Goal: Task Accomplishment & Management: Manage account settings

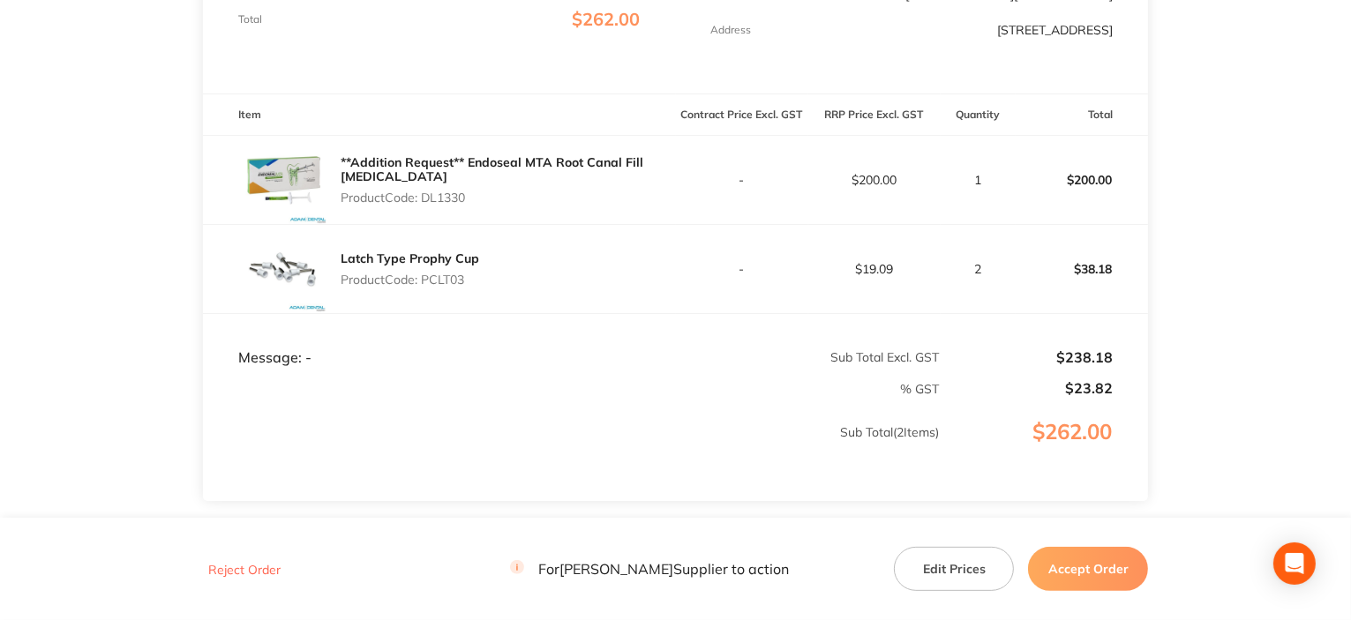
scroll to position [530, 0]
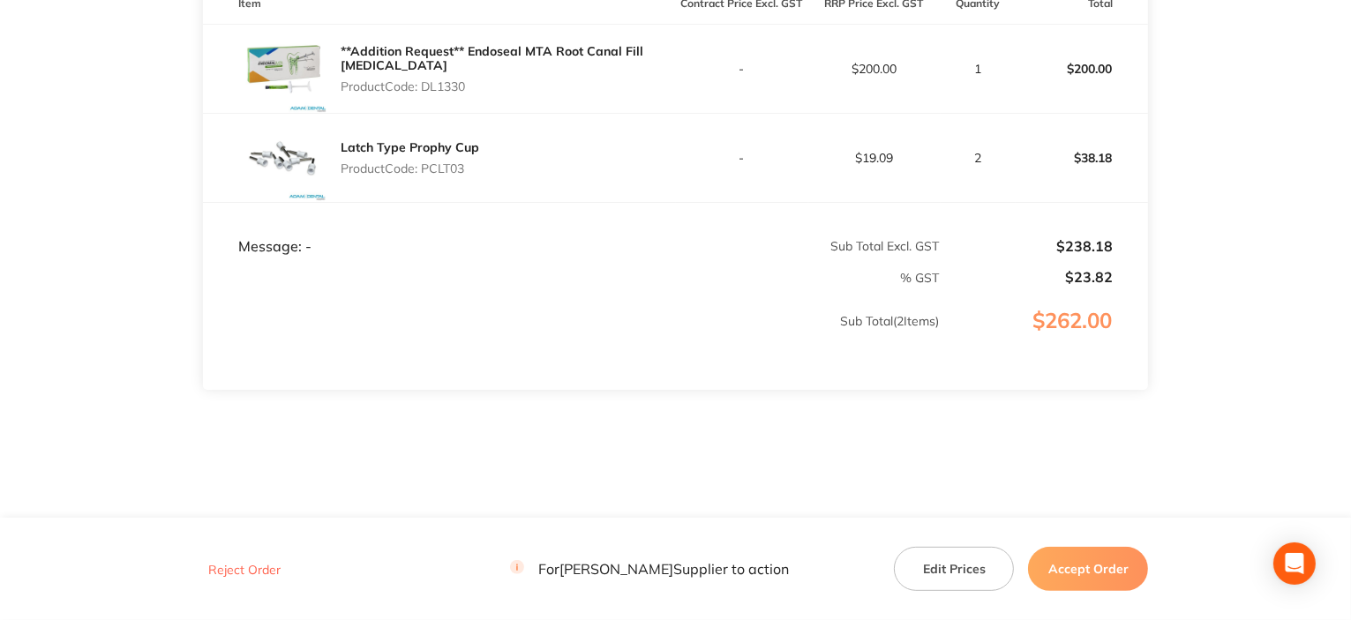
click at [433, 86] on p "Product Code: DL1330" at bounding box center [508, 86] width 335 height 14
copy p "DL1330"
click at [447, 175] on p "Product Code: PCLT03" at bounding box center [410, 169] width 139 height 14
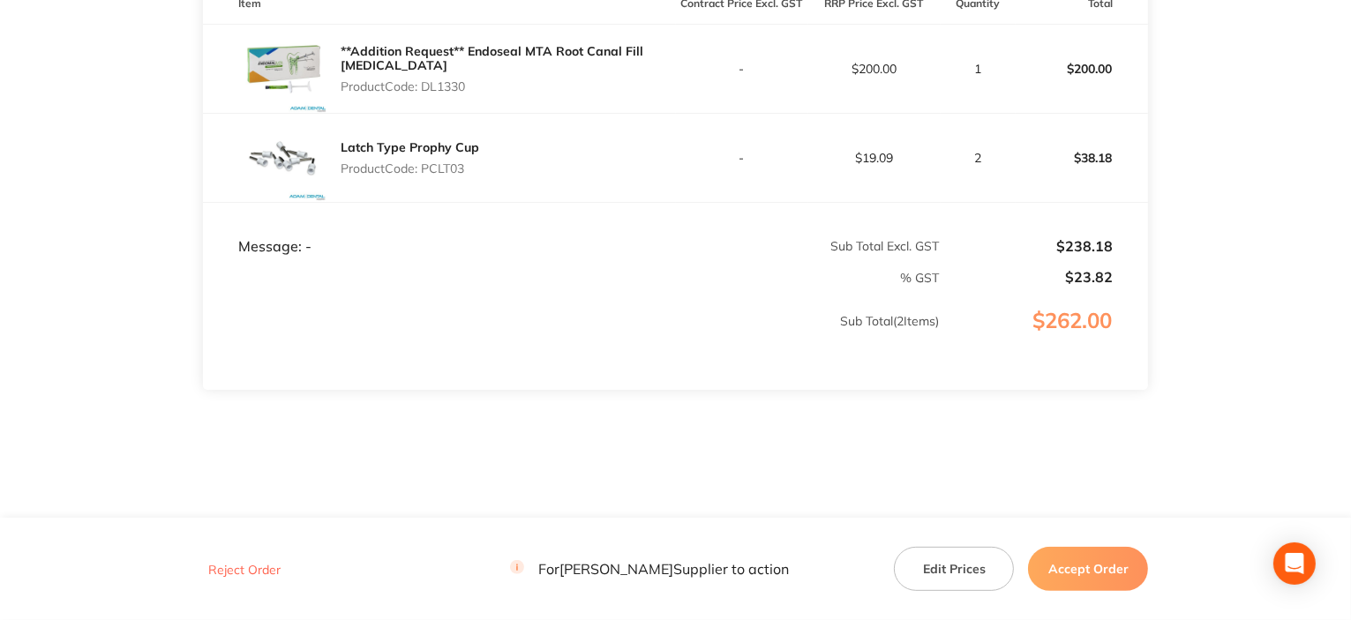
copy p "PCLT03"
drag, startPoint x: 270, startPoint y: 276, endPoint x: 408, endPoint y: 252, distance: 139.9
click at [286, 268] on td "% GST" at bounding box center [572, 270] width 738 height 31
click at [842, 269] on td "% GST" at bounding box center [572, 270] width 738 height 31
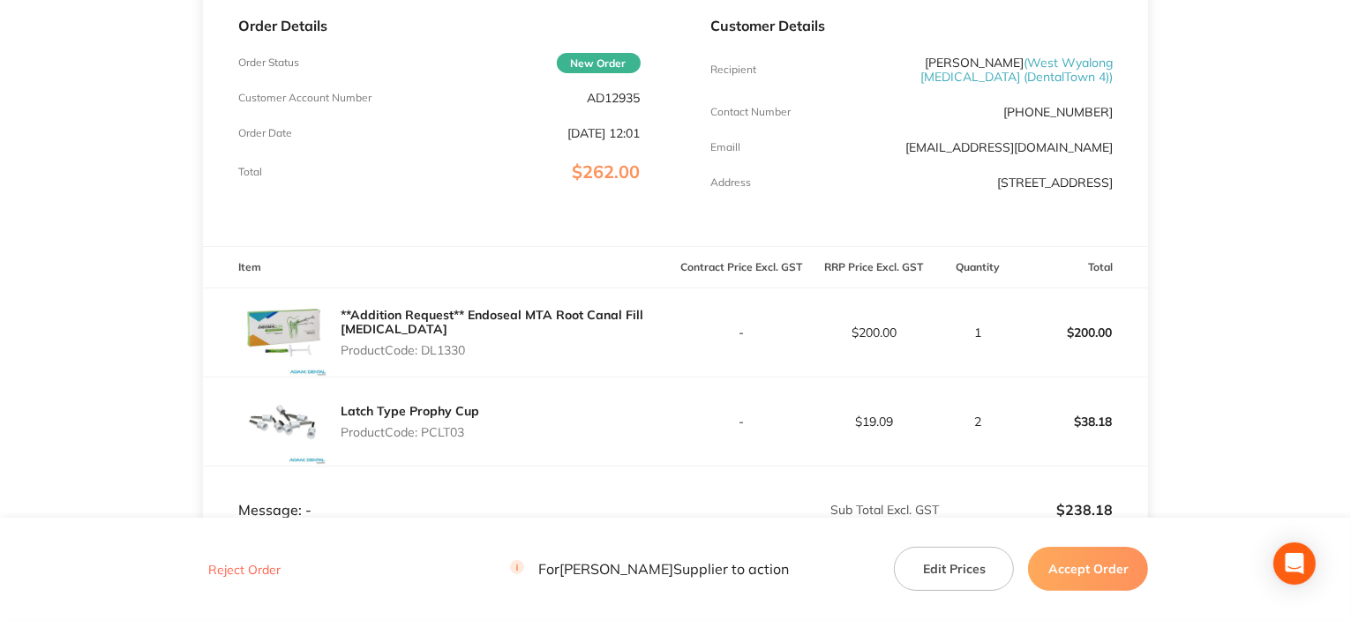
scroll to position [265, 0]
drag, startPoint x: 1031, startPoint y: 115, endPoint x: 1112, endPoint y: 120, distance: 81.4
click at [1112, 120] on p "[PHONE_NUMBER]" at bounding box center [1058, 113] width 109 height 14
copy p "02) 6972 2018"
click at [777, 363] on td "-" at bounding box center [742, 333] width 132 height 89
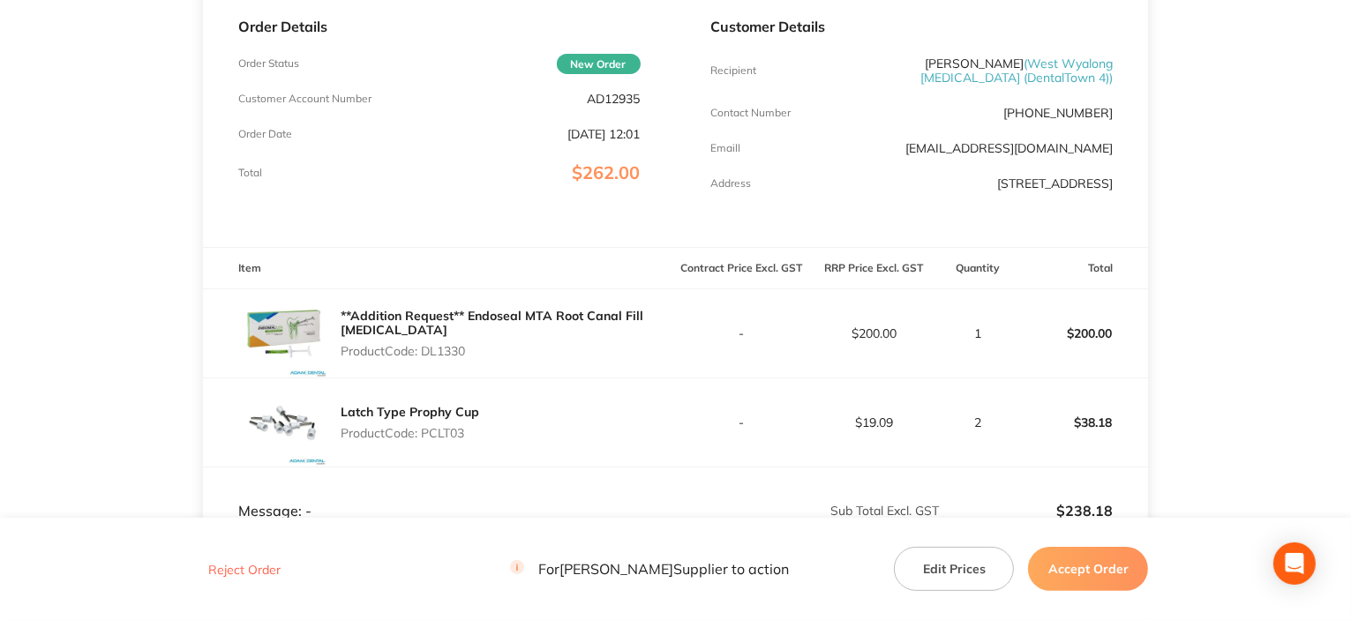
click at [760, 389] on td "-" at bounding box center [742, 423] width 132 height 89
click at [635, 362] on div "**Addition Request** Endoseal MTA Root Canal Fill [MEDICAL_DATA] Product Code: …" at bounding box center [508, 334] width 335 height 64
click at [448, 354] on p "Product Code: DL1330" at bounding box center [508, 351] width 335 height 14
click at [442, 353] on p "Product Code: DL1330" at bounding box center [508, 351] width 335 height 14
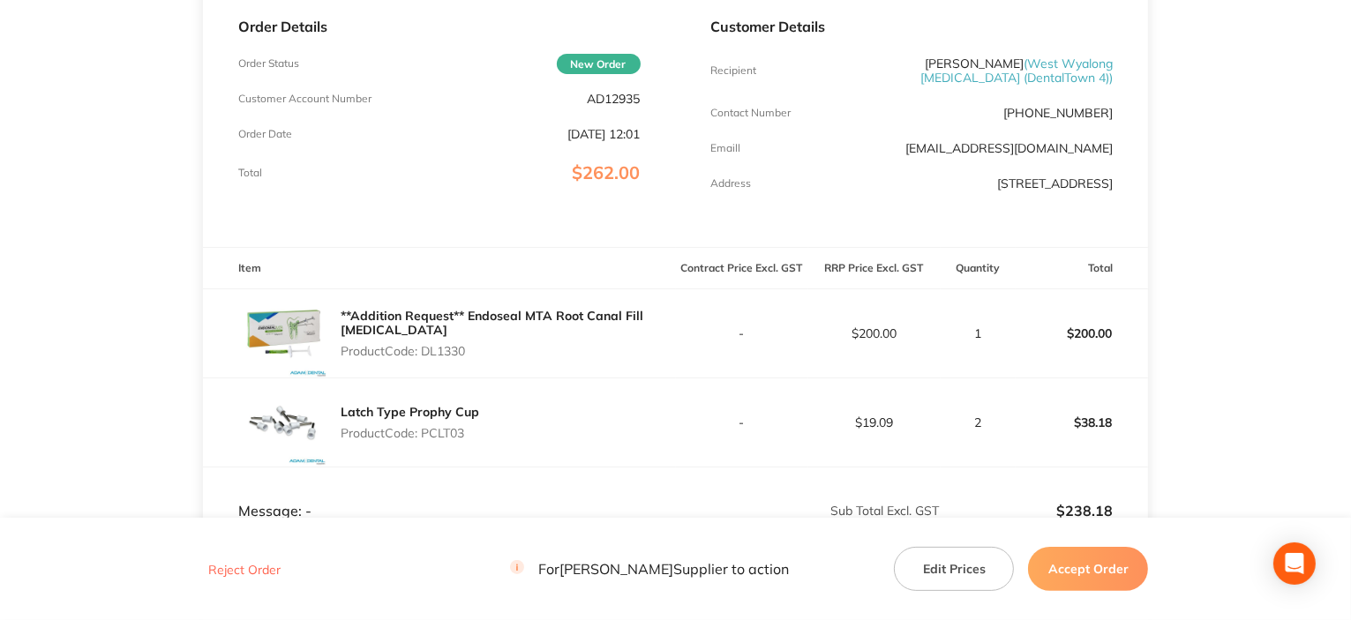
click at [541, 376] on div "**Addition Request** Endoseal MTA Root Canal Fill [MEDICAL_DATA] Product Code: …" at bounding box center [439, 333] width 473 height 88
click at [447, 350] on p "Product Code: DL1330" at bounding box center [508, 351] width 335 height 14
click at [453, 350] on p "Product Code: DL1330" at bounding box center [508, 351] width 335 height 14
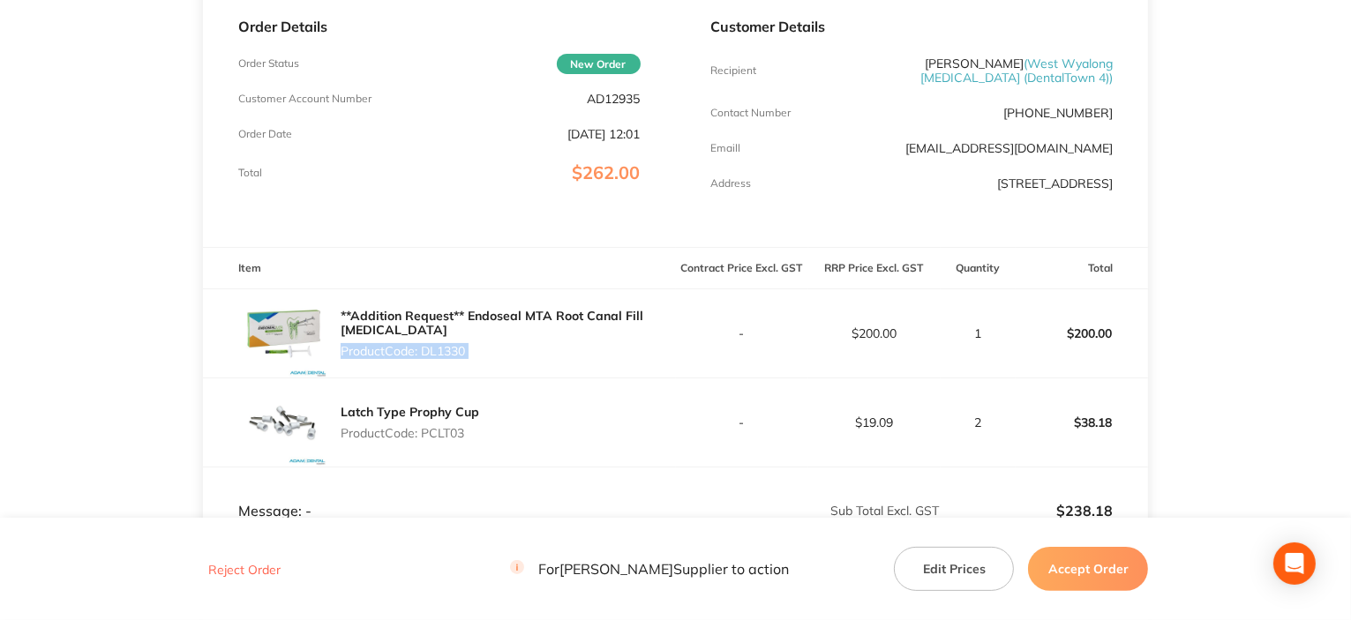
click at [526, 366] on div "**Addition Request** Endoseal MTA Root Canal Fill [MEDICAL_DATA] Product Code: …" at bounding box center [439, 333] width 473 height 88
drag, startPoint x: 428, startPoint y: 352, endPoint x: 477, endPoint y: 351, distance: 48.6
click at [477, 351] on p "Product Code: DL1330" at bounding box center [508, 351] width 335 height 14
click at [530, 369] on div "**Addition Request** Endoseal MTA Root Canal Fill [MEDICAL_DATA] Product Code: …" at bounding box center [439, 333] width 473 height 88
click at [718, 390] on td "-" at bounding box center [742, 423] width 132 height 89
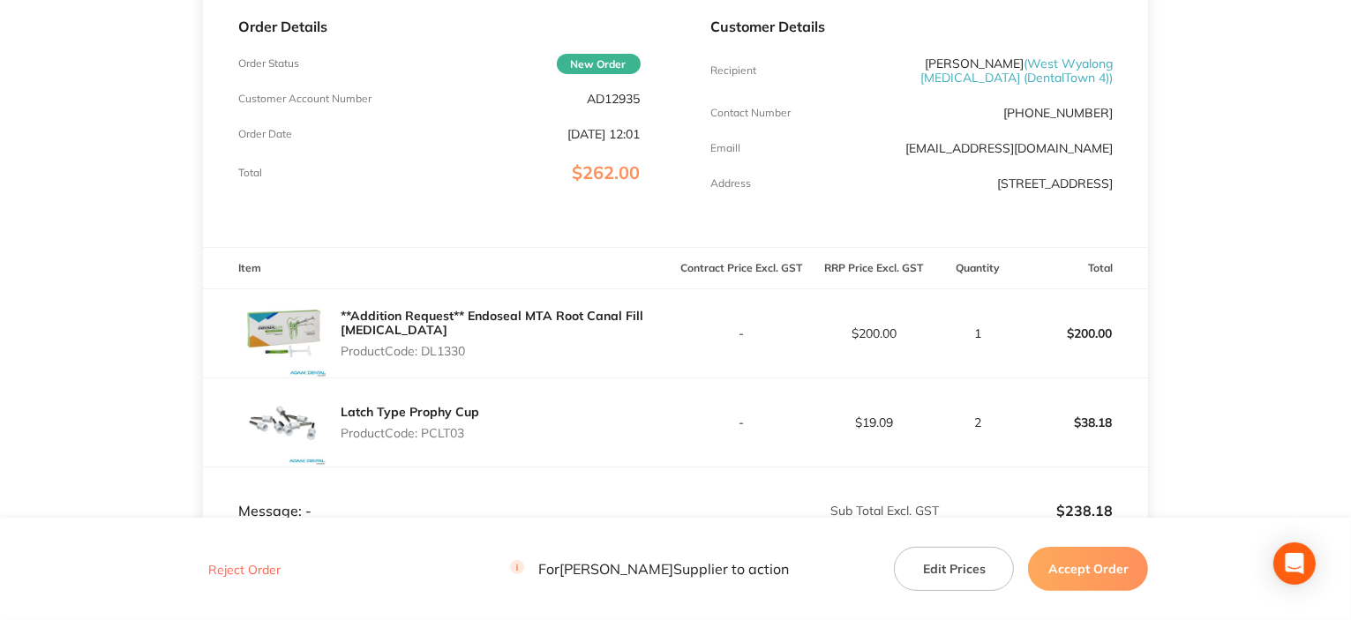
drag, startPoint x: 424, startPoint y: 354, endPoint x: 496, endPoint y: 357, distance: 72.5
click at [496, 357] on p "Product Code: DL1330" at bounding box center [508, 351] width 335 height 14
click at [568, 357] on p "Product Code: DL1330" at bounding box center [508, 351] width 335 height 14
click at [507, 357] on p "Product Code: DL1330" at bounding box center [508, 351] width 335 height 14
click at [514, 355] on p "Product Code: DL1330" at bounding box center [508, 351] width 335 height 14
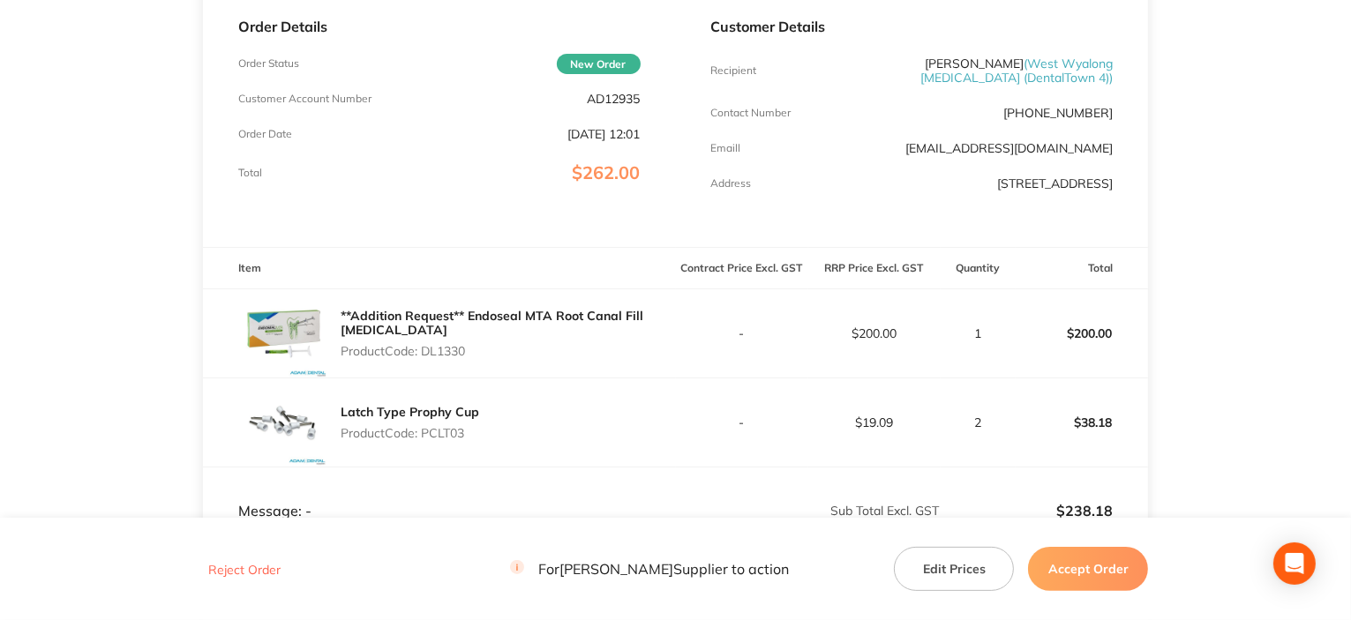
click at [1079, 568] on button "Accept Order" at bounding box center [1088, 569] width 120 height 44
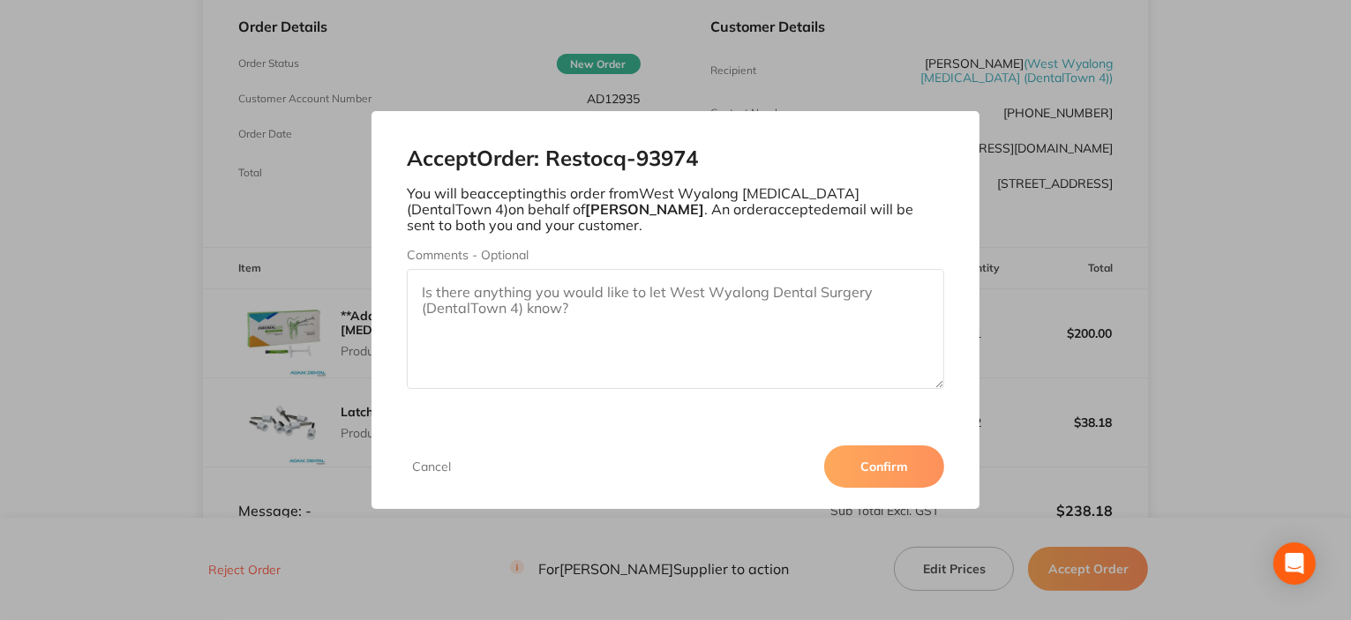
click at [552, 300] on textarea "Comments - Optional" at bounding box center [676, 329] width 538 height 120
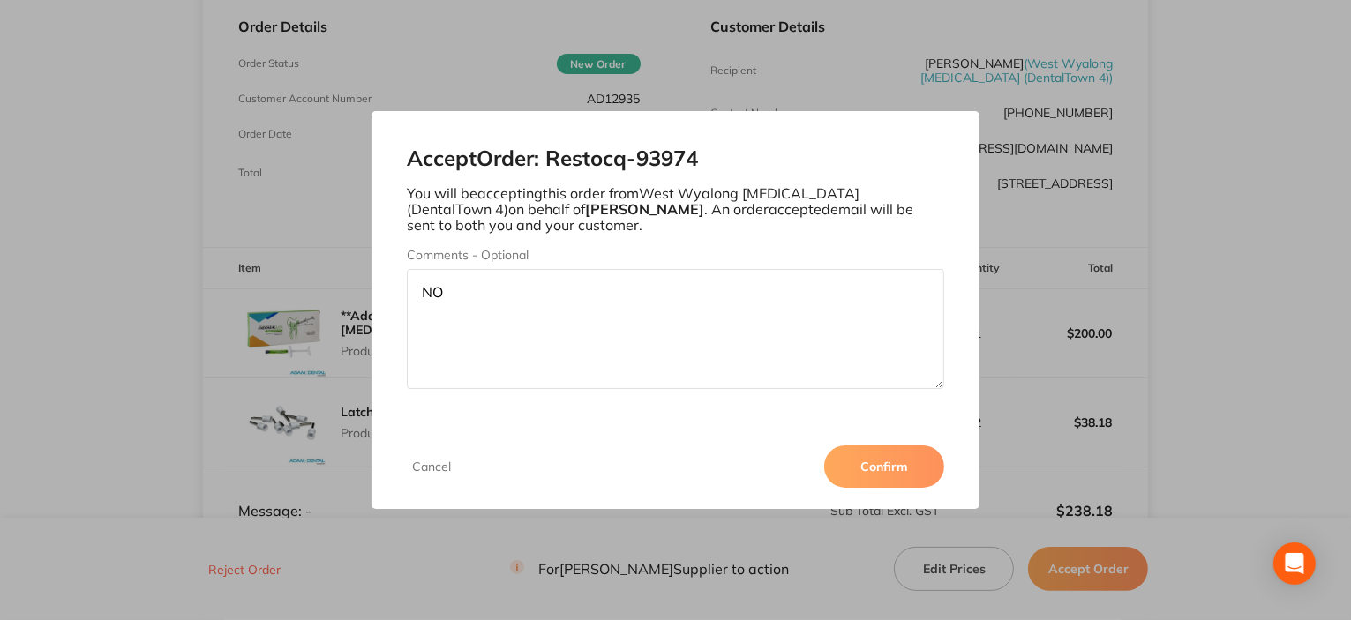
type textarea "N"
type textarea "REMOVED"
click at [431, 466] on button "Cancel" at bounding box center [431, 467] width 49 height 16
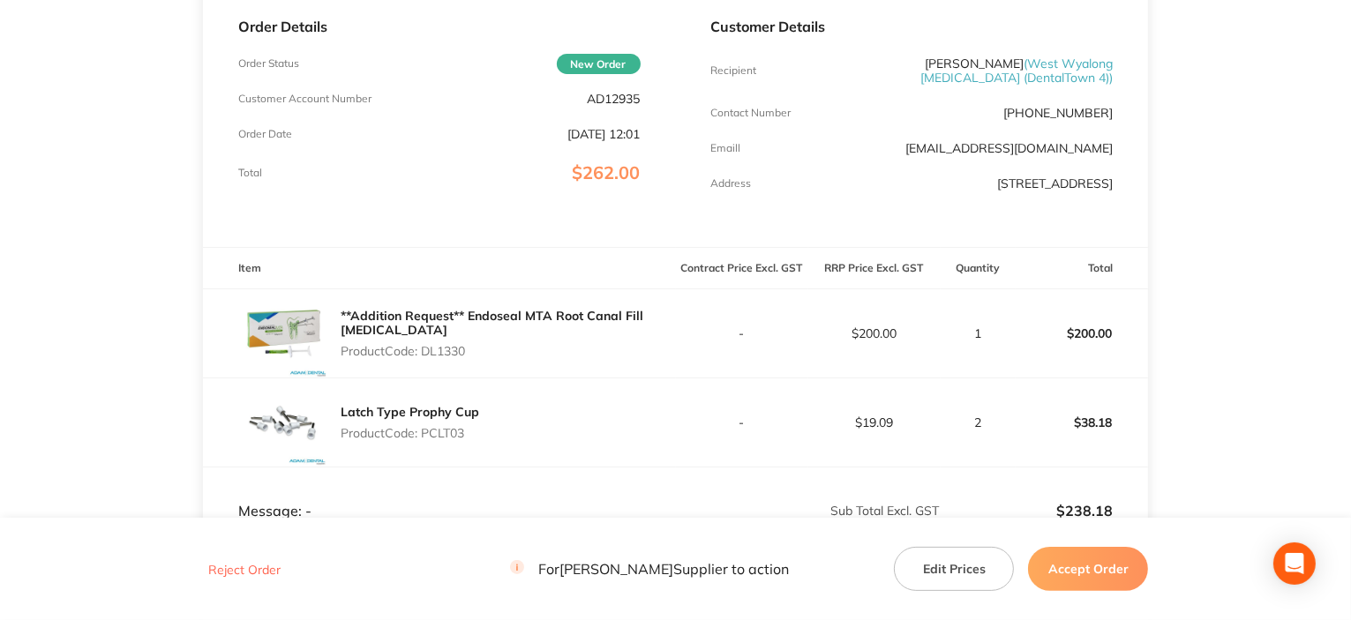
click at [943, 568] on button "Edit Prices" at bounding box center [954, 569] width 120 height 44
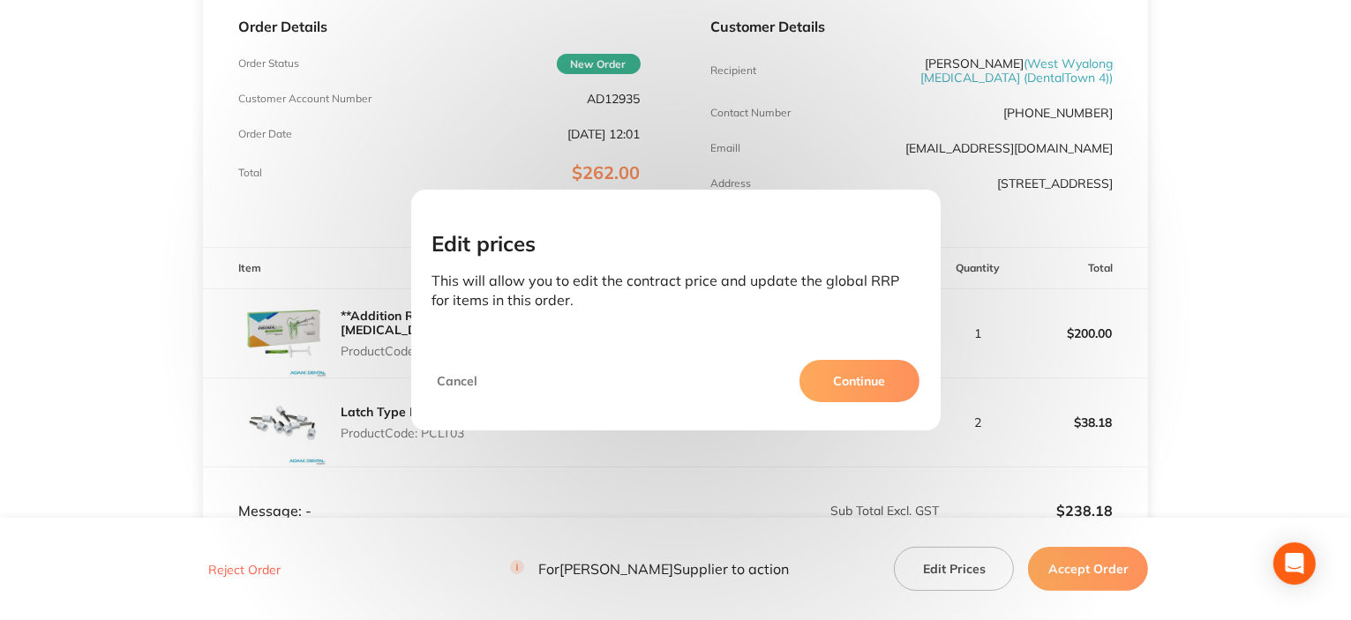
click at [847, 373] on button "Continue" at bounding box center [860, 381] width 120 height 42
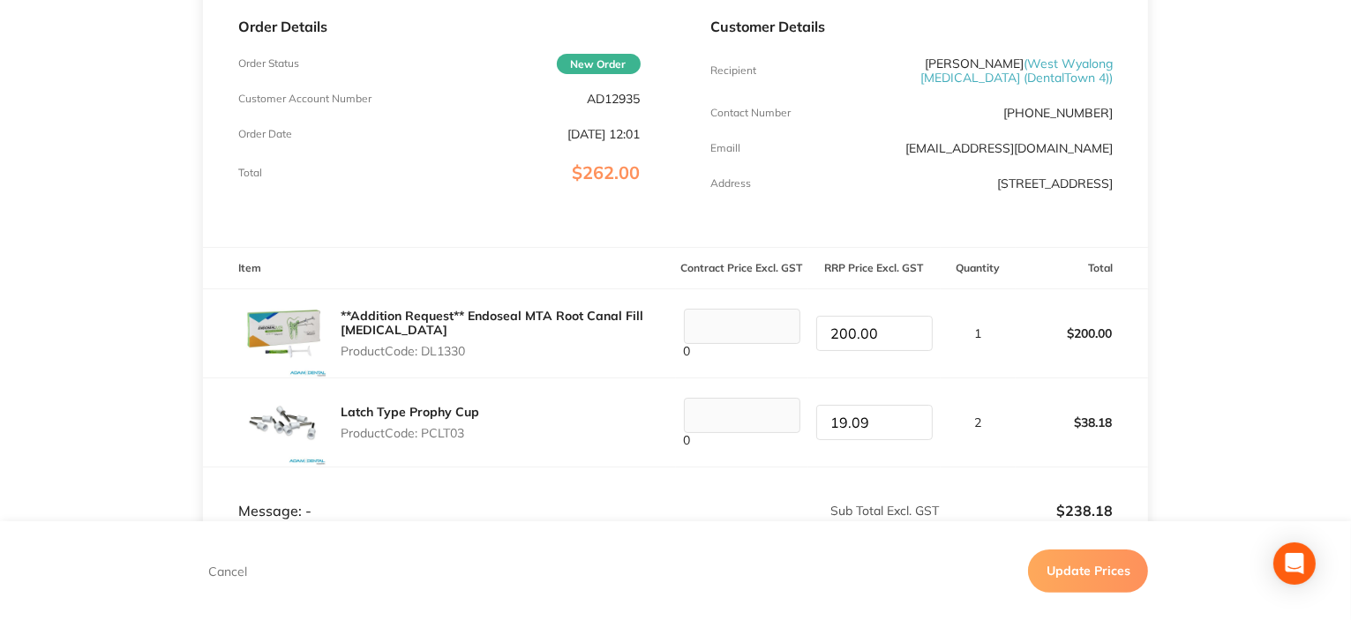
click at [199, 570] on footer "Cancel Update Prices" at bounding box center [675, 571] width 1351 height 99
click at [219, 572] on button "Cancel" at bounding box center [227, 571] width 49 height 16
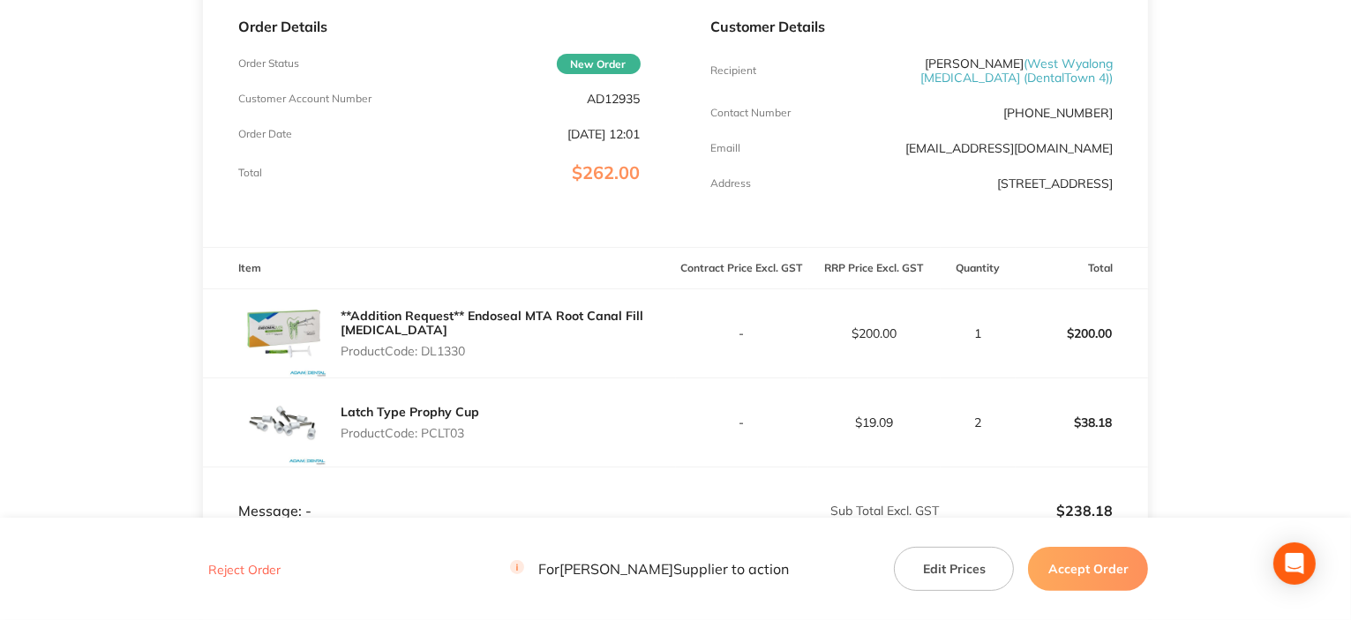
click at [989, 565] on button "Edit Prices" at bounding box center [954, 569] width 120 height 44
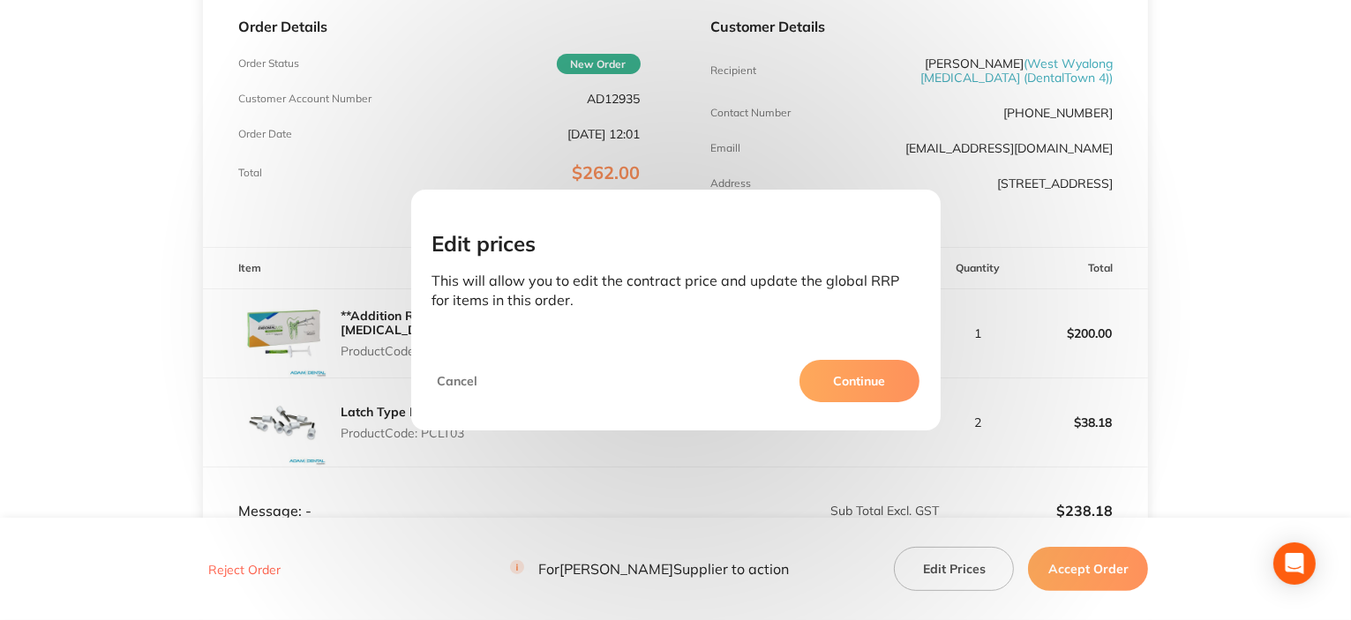
click at [454, 384] on button "Cancel" at bounding box center [457, 381] width 51 height 42
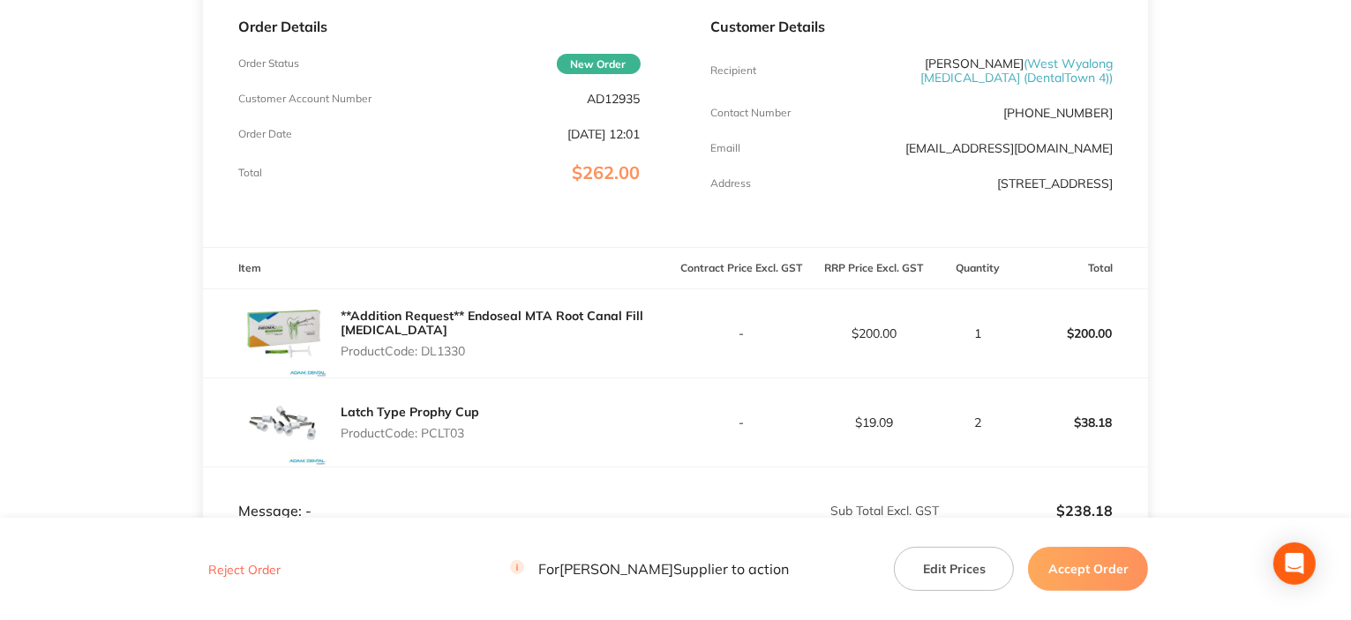
click at [443, 438] on p "Product Code: PCLT03" at bounding box center [410, 433] width 139 height 14
copy p "PCLT03"
click at [1053, 552] on button "Accept Order" at bounding box center [1088, 569] width 120 height 44
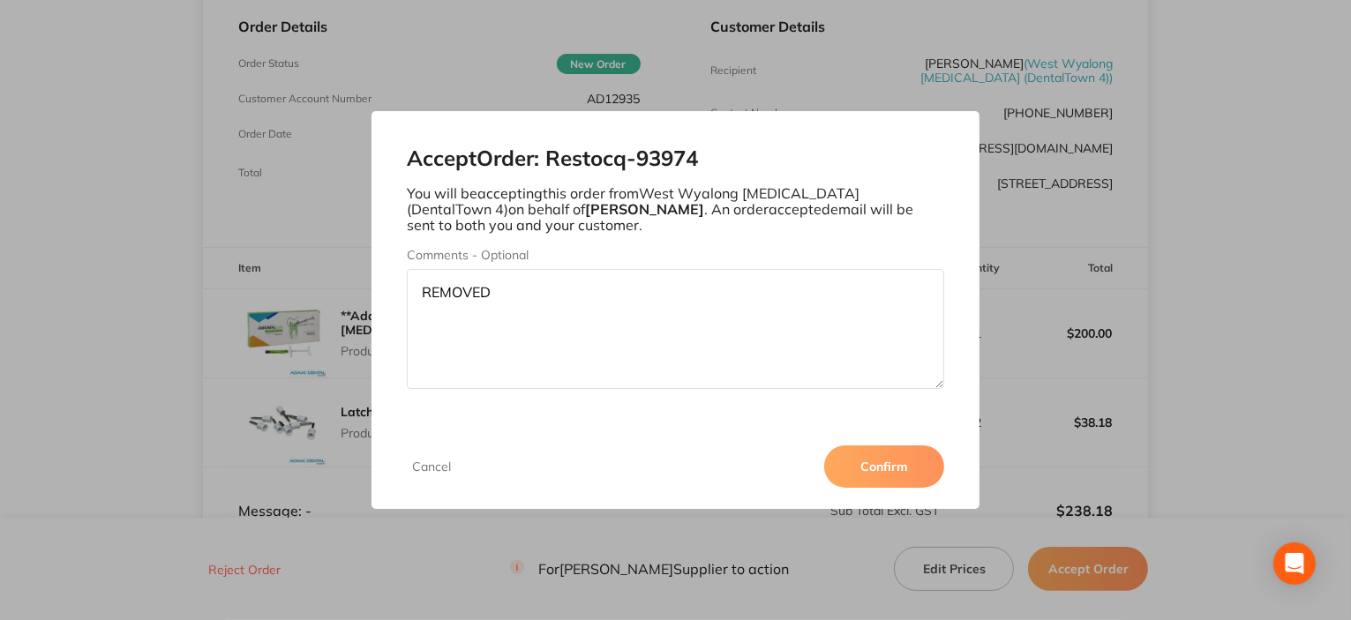
click at [871, 445] on div "Cancel Confirm" at bounding box center [676, 467] width 608 height 85
click at [900, 498] on div "Cancel Confirm" at bounding box center [676, 467] width 608 height 85
click at [881, 470] on button "Confirm" at bounding box center [884, 467] width 120 height 42
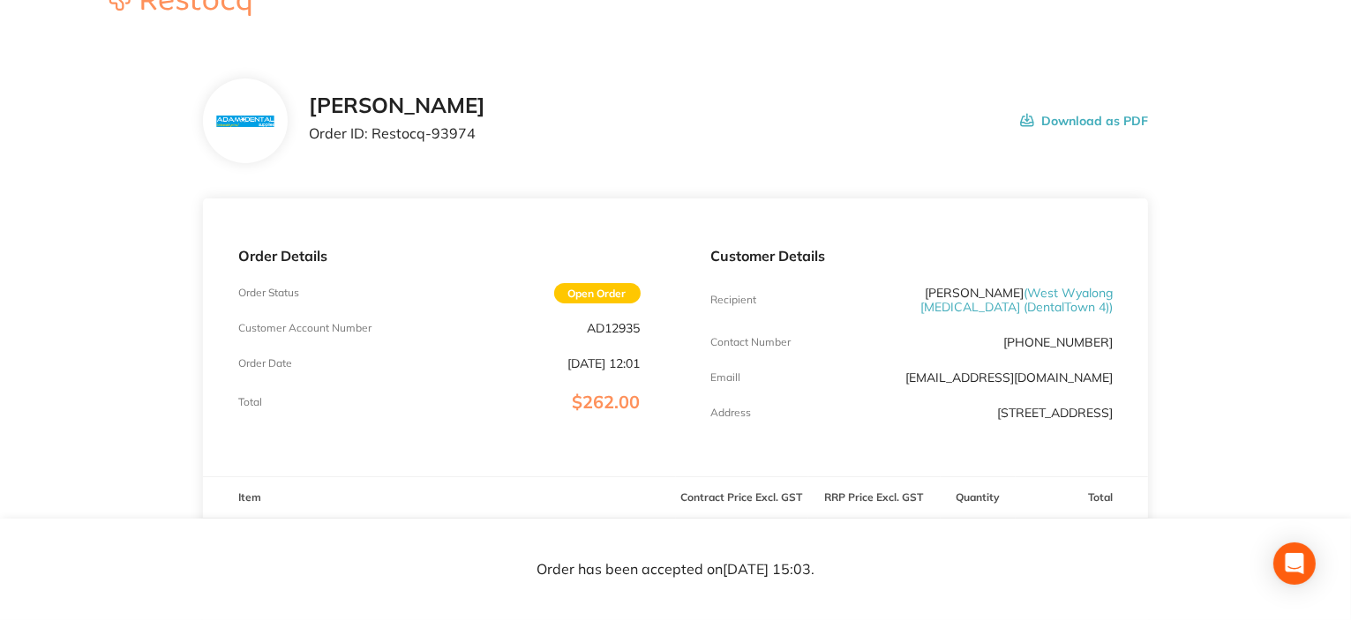
scroll to position [0, 0]
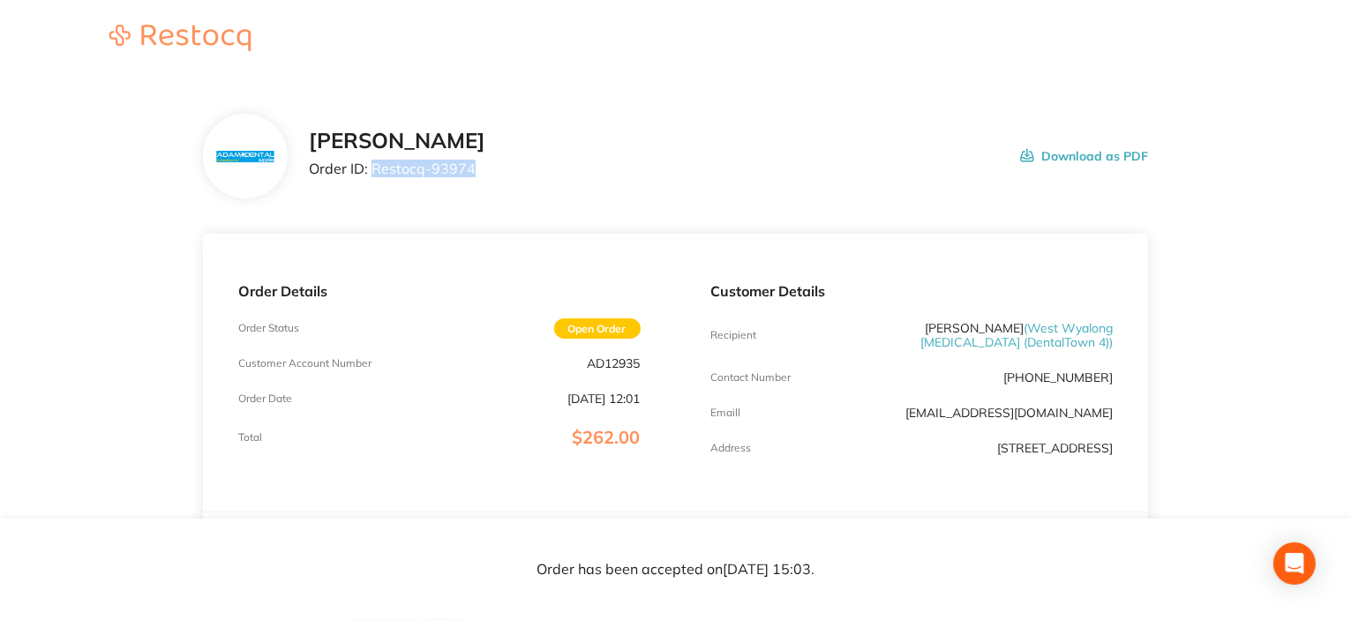
drag, startPoint x: 372, startPoint y: 166, endPoint x: 489, endPoint y: 157, distance: 116.8
click at [489, 157] on div "[PERSON_NAME] Order ID: Restocq- 93974 Download as PDF" at bounding box center [729, 156] width 840 height 55
copy p "Restocq- 93974"
